Goal: Transaction & Acquisition: Book appointment/travel/reservation

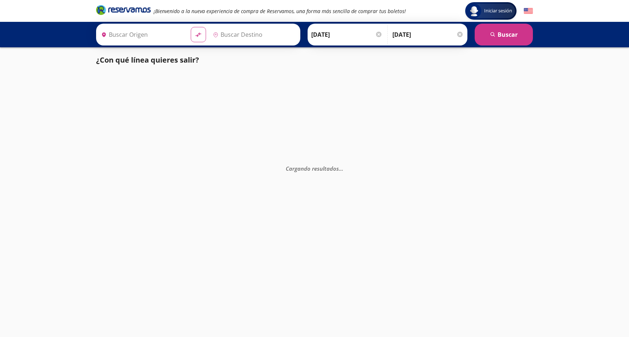
type input "Apatzingán, [GEOGRAPHIC_DATA]"
type input "[GEOGRAPHIC_DATA], [GEOGRAPHIC_DATA]"
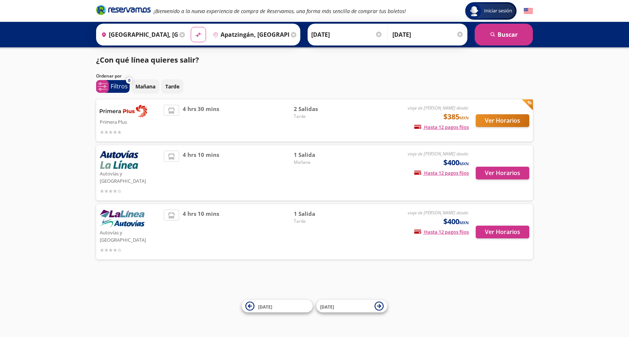
click at [298, 239] on div "1 Salida Tarde" at bounding box center [319, 232] width 51 height 44
click at [502, 226] on button "Ver Horarios" at bounding box center [503, 232] width 54 height 13
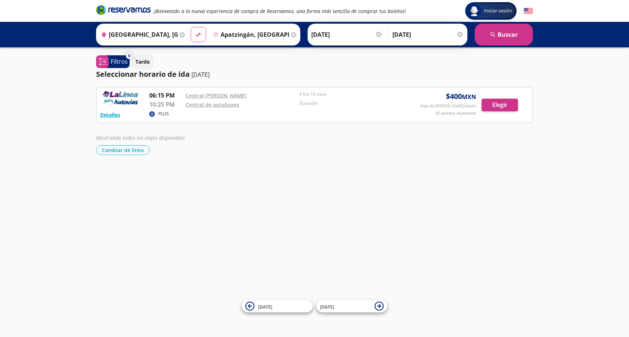
click at [465, 99] on small "MXN" at bounding box center [469, 97] width 14 height 8
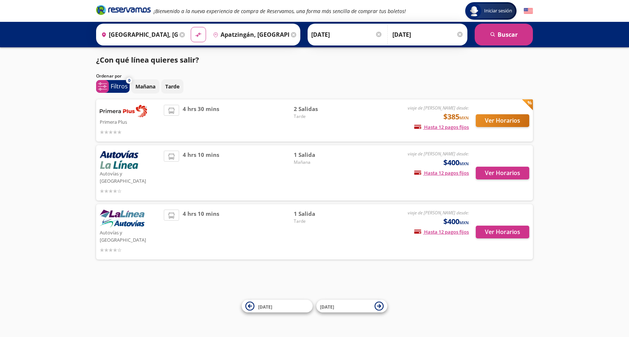
click at [129, 211] on img at bounding box center [122, 219] width 45 height 18
click at [157, 210] on div "Autovías y [GEOGRAPHIC_DATA]" at bounding box center [130, 232] width 60 height 44
click at [233, 210] on div "4 hrs 10 mins" at bounding box center [229, 232] width 130 height 44
drag, startPoint x: 366, startPoint y: 208, endPoint x: 437, endPoint y: 213, distance: 70.4
click at [367, 210] on div "viaje de ida desde: $400 MXN Hasta 12 pagos fijos Pagos fijos en compras mayore…" at bounding box center [409, 232] width 121 height 44
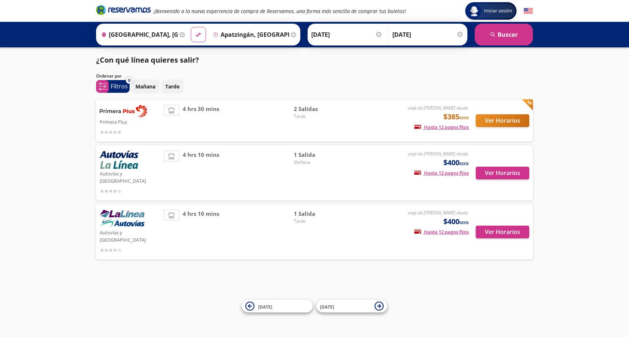
click at [462, 216] on span "$400 MXN" at bounding box center [456, 221] width 25 height 11
click at [499, 227] on button "Ver Horarios" at bounding box center [503, 232] width 54 height 13
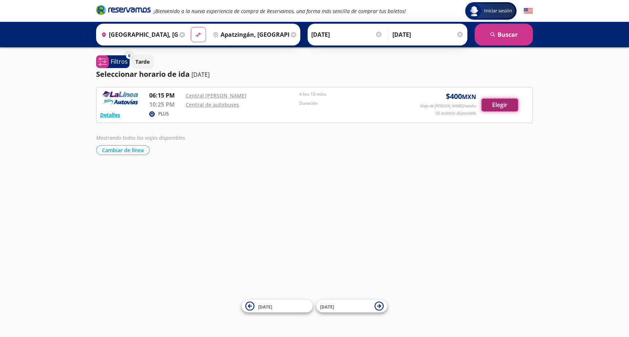
click at [506, 109] on button "Elegir" at bounding box center [500, 105] width 36 height 13
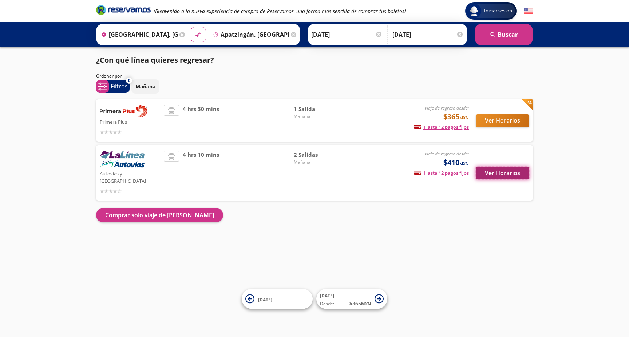
click at [508, 174] on button "Ver Horarios" at bounding box center [503, 173] width 54 height 13
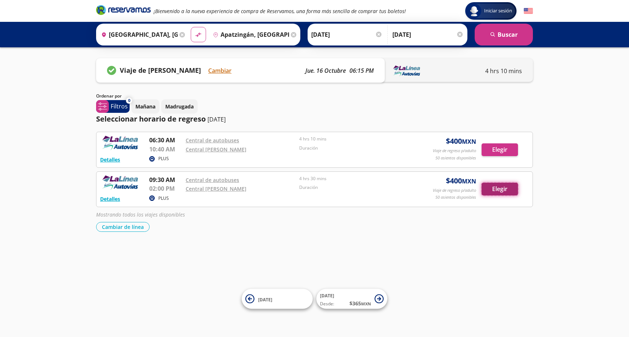
click at [514, 193] on button "Elegir" at bounding box center [500, 189] width 36 height 13
